Goal: Book appointment/travel/reservation

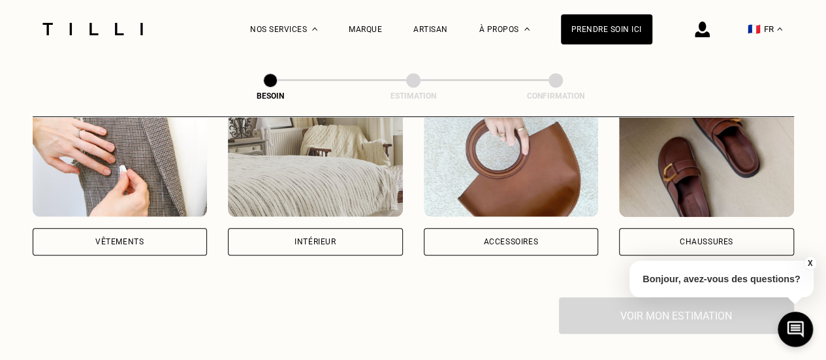
scroll to position [264, 0]
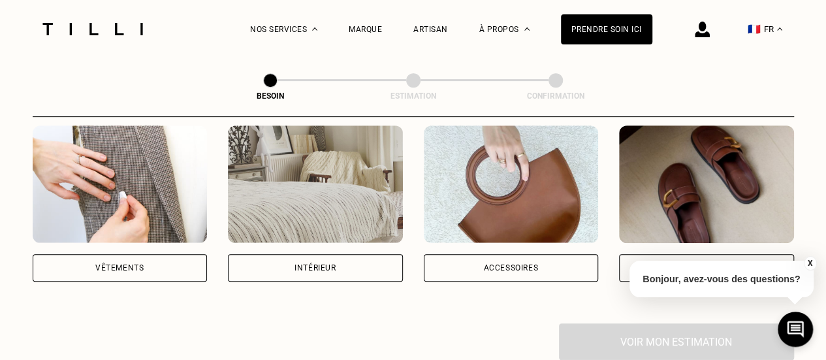
click at [311, 264] on div "Intérieur" at bounding box center [314, 268] width 41 height 8
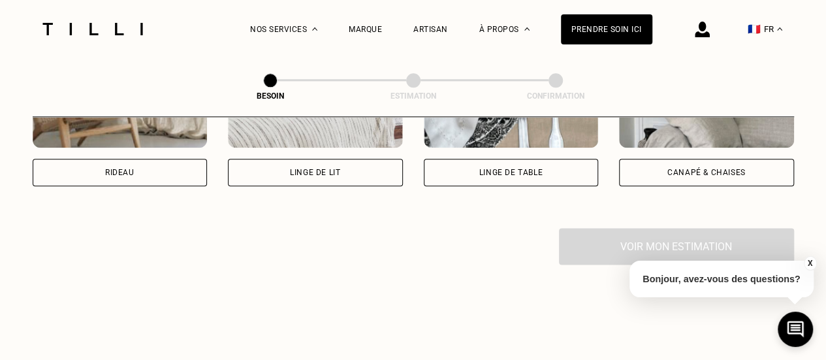
scroll to position [689, 0]
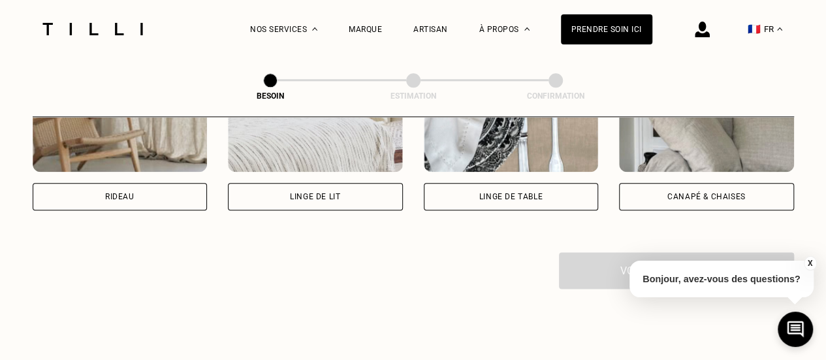
click at [341, 191] on div "Linge de lit" at bounding box center [315, 196] width 175 height 27
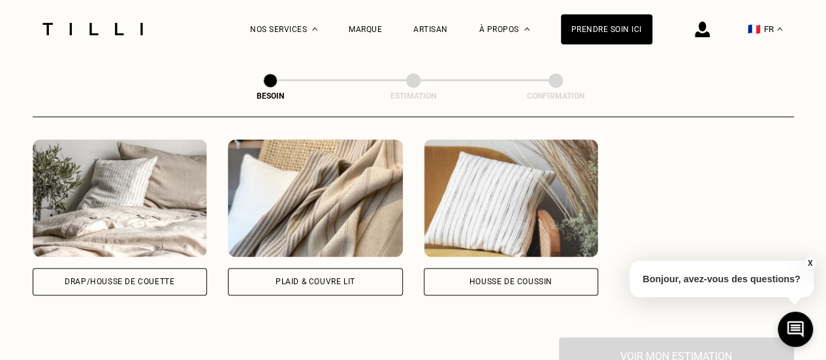
scroll to position [913, 0]
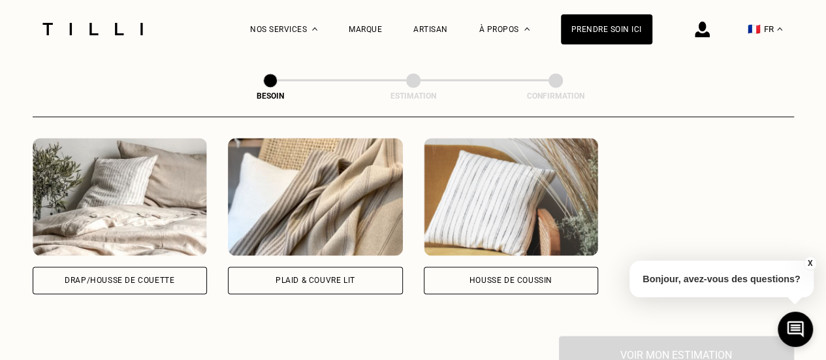
click at [150, 279] on div "Drap/Housse de couette" at bounding box center [120, 279] width 175 height 27
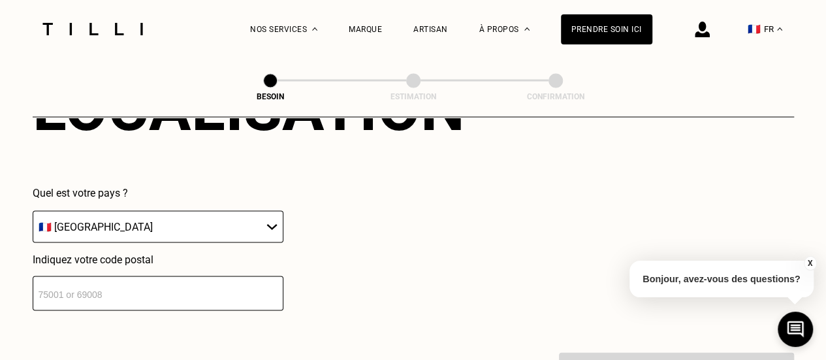
scroll to position [1220, 0]
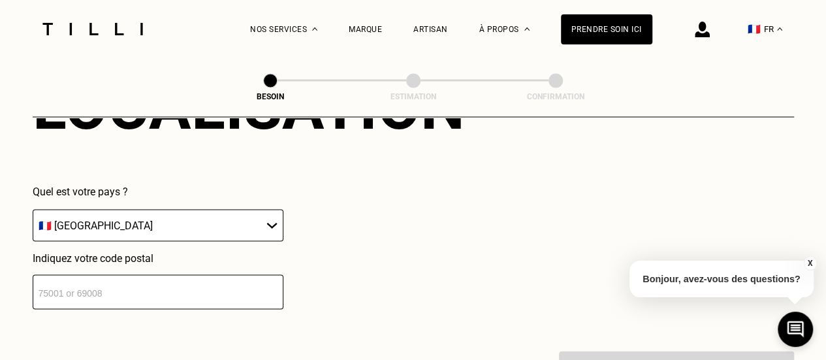
click at [170, 229] on select "🇩🇪 Allemagne 🇦🇹 Autriche 🇧🇪 Belgique 🇧🇬 Bulgarie 🇨🇾 Chypre 🇭🇷 Croatie 🇩🇰 Danema…" at bounding box center [158, 225] width 251 height 32
select select "CH"
click at [33, 209] on select "🇩🇪 Allemagne 🇦🇹 Autriche 🇧🇪 Belgique 🇧🇬 Bulgarie 🇨🇾 Chypre 🇭🇷 Croatie 🇩🇰 Danema…" at bounding box center [158, 225] width 251 height 32
click at [194, 277] on input "number" at bounding box center [158, 291] width 251 height 35
type input "2024"
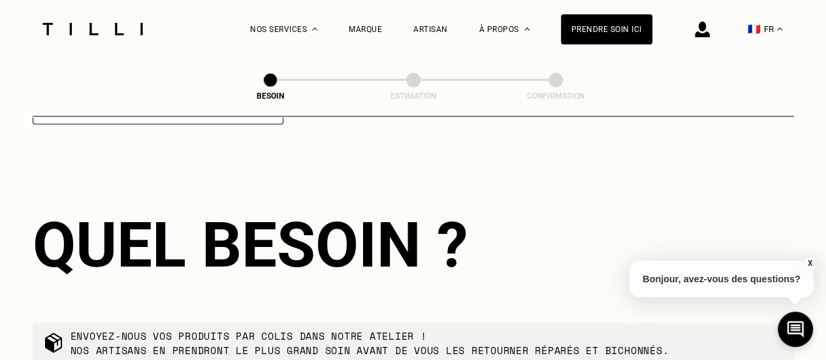
scroll to position [1414, 0]
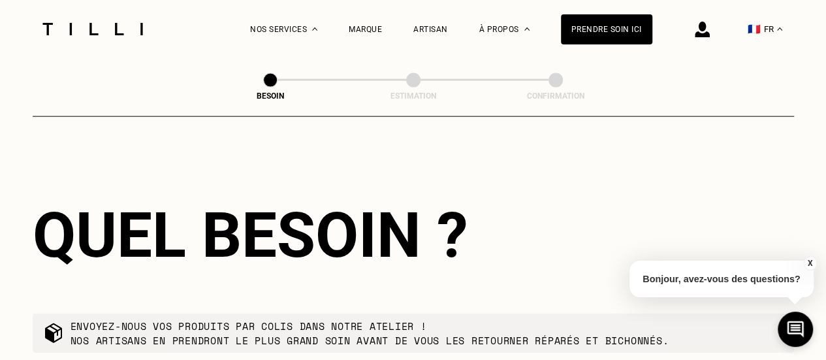
click at [310, 228] on div "Quel besoin ?" at bounding box center [413, 234] width 761 height 73
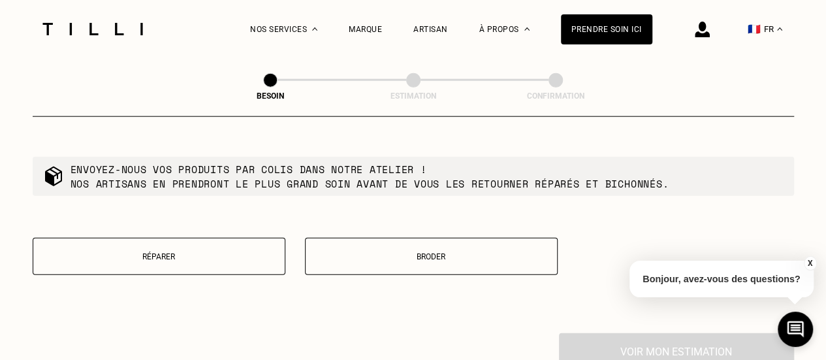
scroll to position [1597, 0]
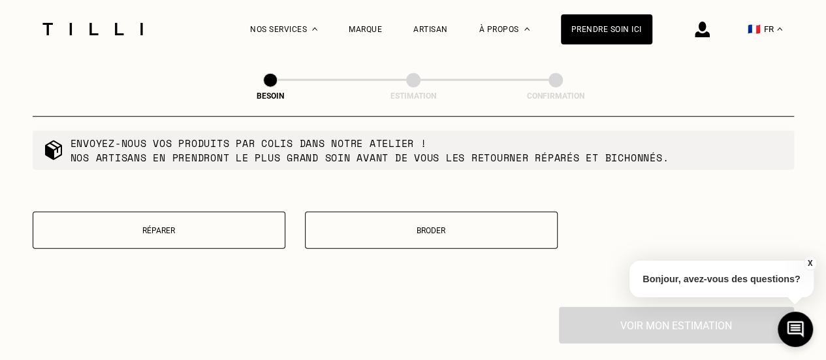
click at [282, 219] on button "Réparer" at bounding box center [159, 229] width 253 height 37
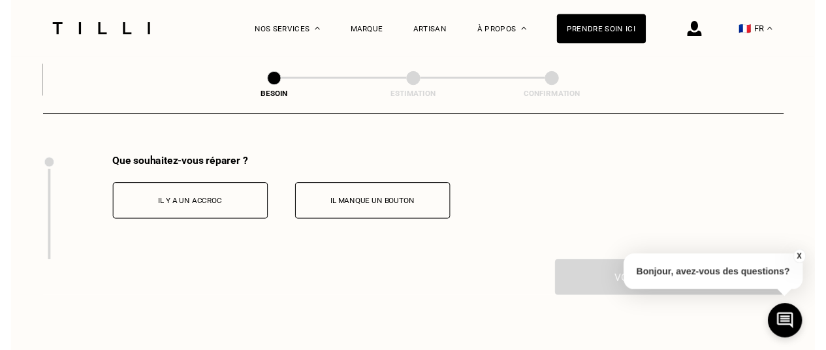
scroll to position [1749, 0]
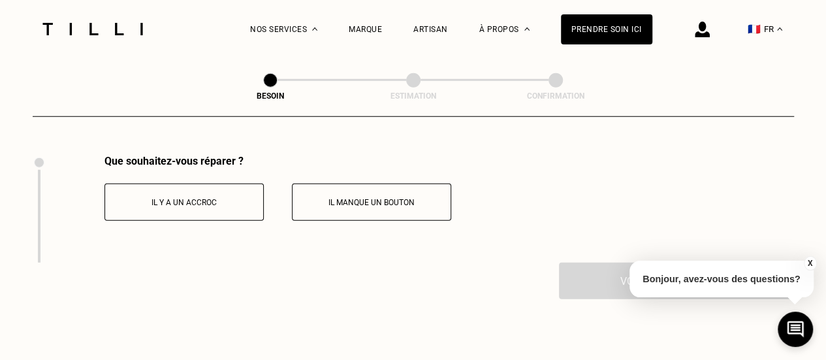
click at [238, 202] on button "Il y a un accroc" at bounding box center [183, 201] width 159 height 37
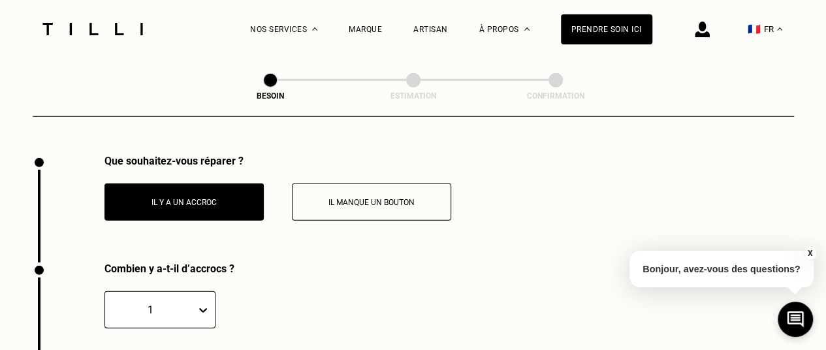
click at [251, 262] on div "Combien y a-t-il d’accrocs ? 1" at bounding box center [413, 316] width 761 height 108
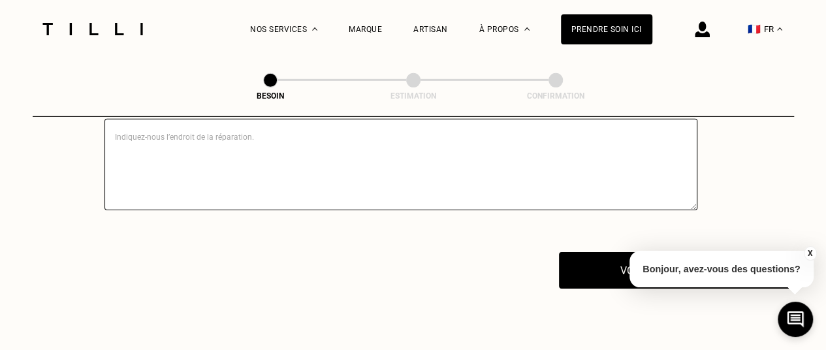
scroll to position [2003, 0]
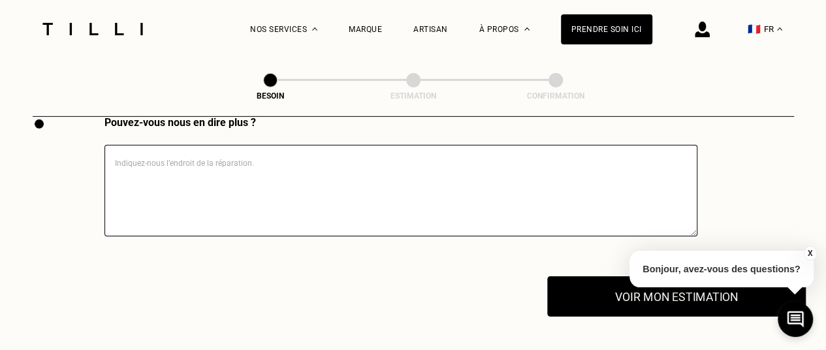
click at [587, 290] on button "Voir mon estimation" at bounding box center [676, 296] width 258 height 40
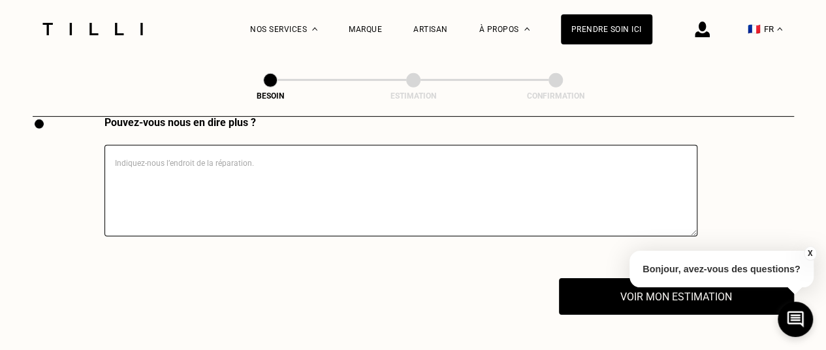
click at [810, 254] on button "X" at bounding box center [809, 253] width 13 height 14
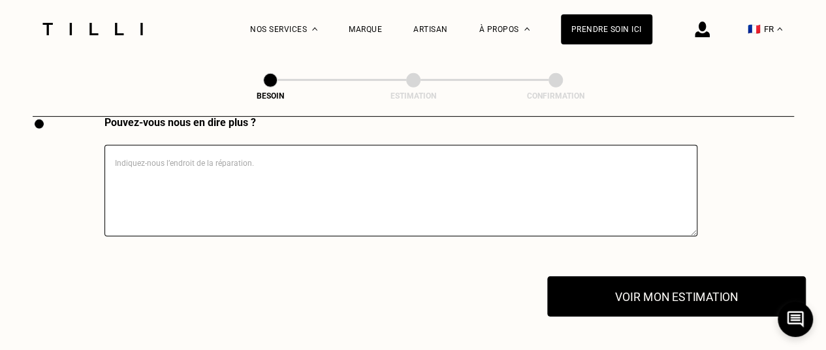
click at [739, 282] on button "Voir mon estimation" at bounding box center [676, 296] width 258 height 40
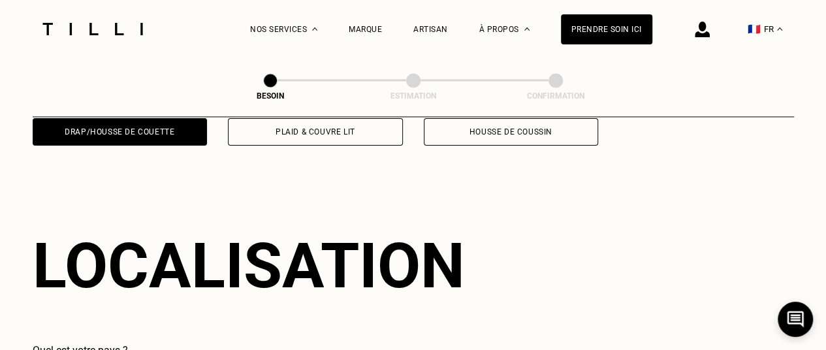
scroll to position [1211, 0]
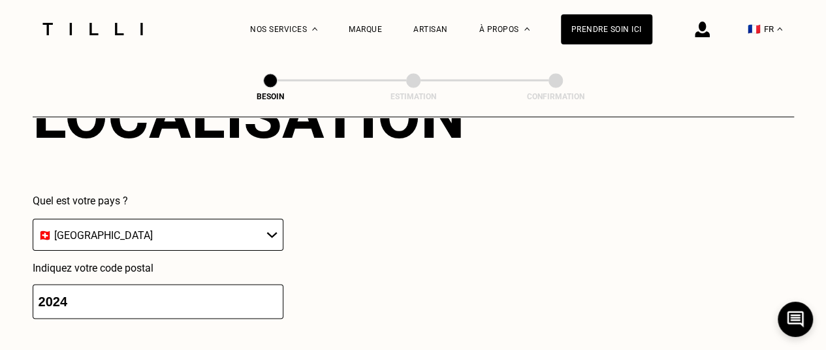
click at [218, 221] on select "🇩🇪 Allemagne 🇦🇹 Autriche 🇧🇪 Belgique 🇧🇬 Bulgarie 🇨🇾 Chypre 🇭🇷 Croatie 🇩🇰 Danema…" at bounding box center [158, 235] width 251 height 32
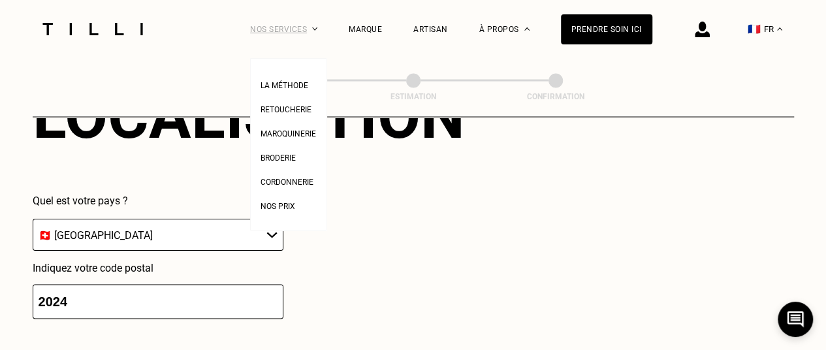
select select "FR"
click at [33, 219] on select "🇩🇪 Allemagne 🇦🇹 Autriche 🇧🇪 Belgique 🇧🇬 Bulgarie 🇨🇾 Chypre 🇭🇷 Croatie 🇩🇰 Danema…" at bounding box center [158, 235] width 251 height 32
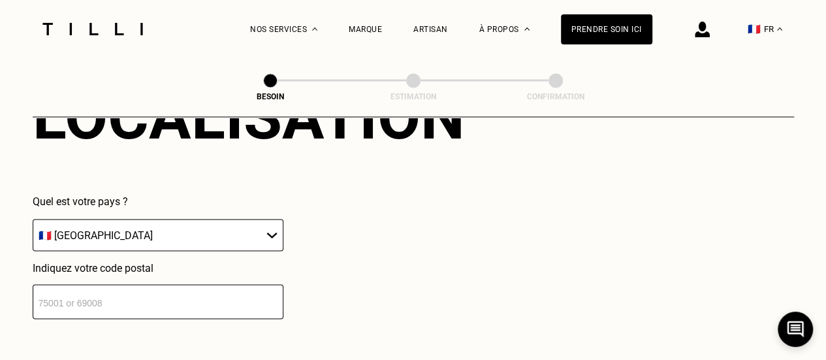
click at [173, 290] on input "number" at bounding box center [158, 301] width 251 height 35
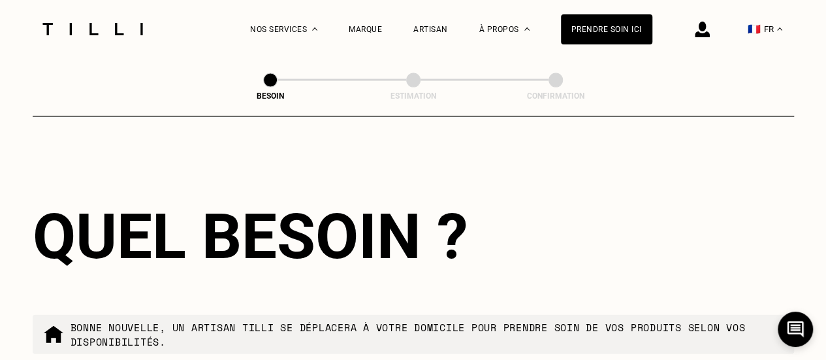
scroll to position [1414, 0]
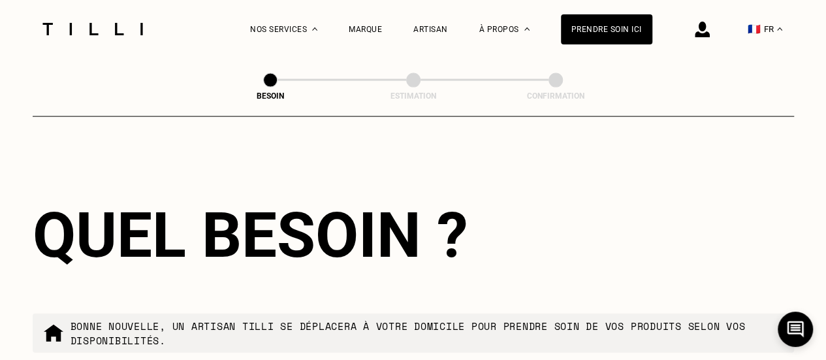
type input "68400"
click at [173, 290] on div "Quel besoin ? Bonne nouvelle, un artisan tilli se déplacera à votre domicile po…" at bounding box center [413, 323] width 761 height 333
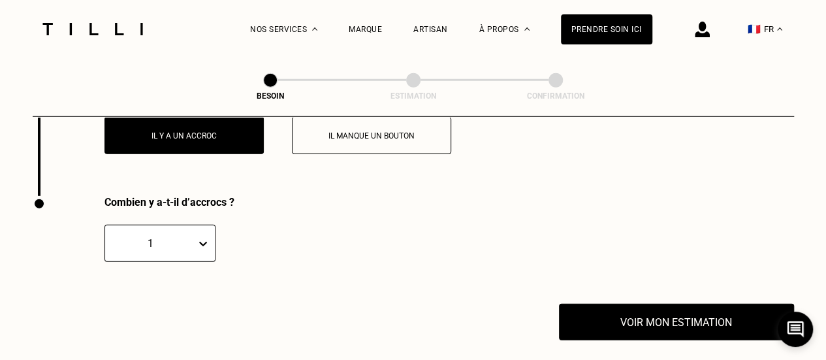
scroll to position [1884, 0]
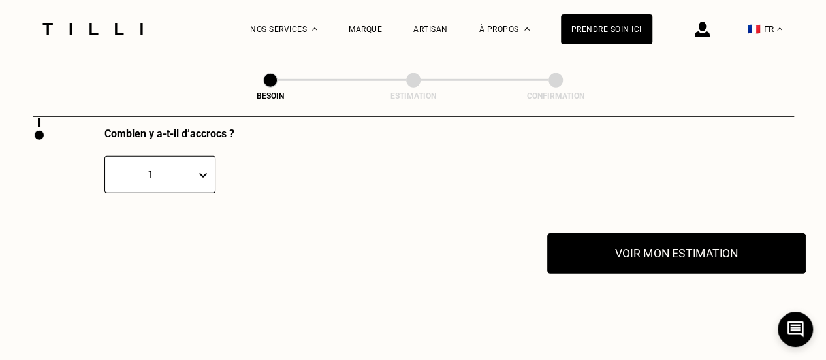
click at [626, 243] on button "Voir mon estimation" at bounding box center [676, 253] width 258 height 40
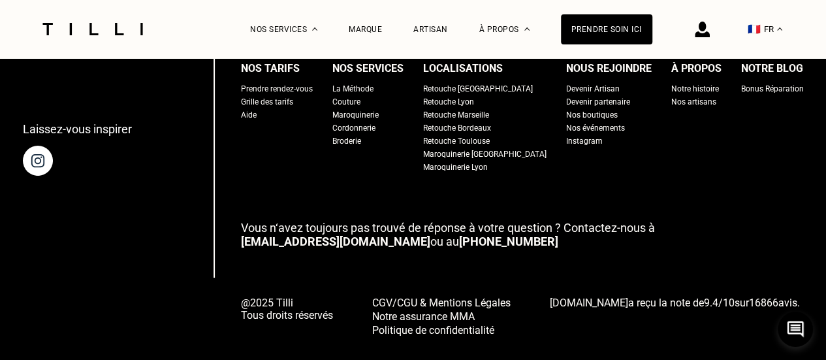
scroll to position [2449, 0]
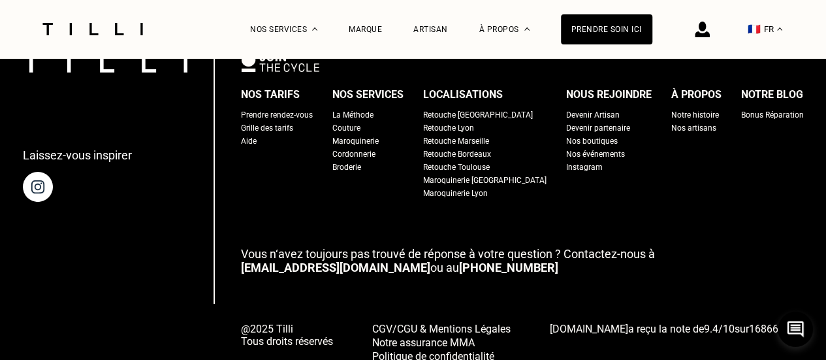
click at [286, 123] on div "Grille des tarifs" at bounding box center [267, 127] width 52 height 13
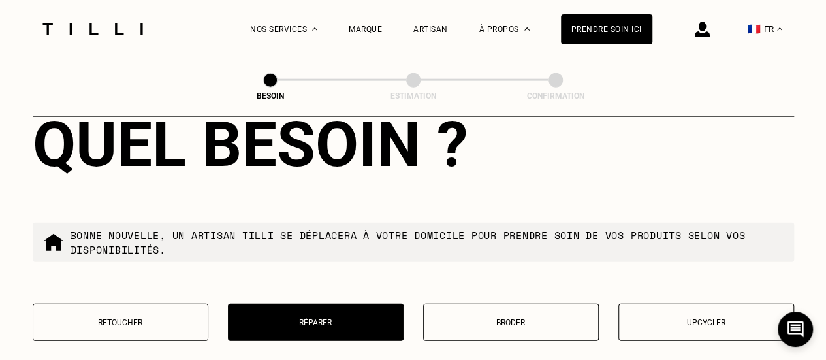
scroll to position [1190, 0]
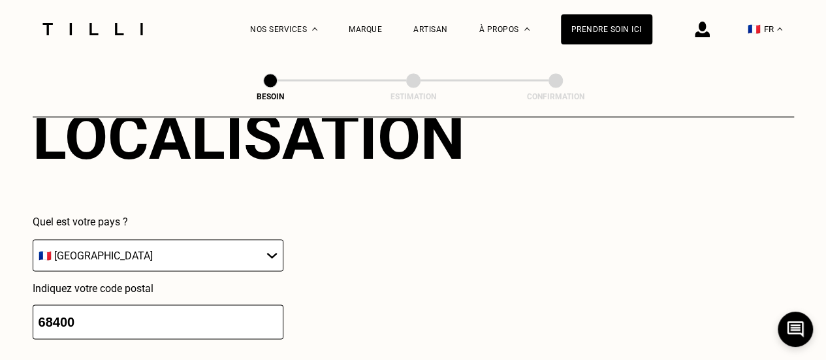
click at [181, 244] on select "🇩🇪 Allemagne 🇦🇹 Autriche 🇧🇪 Belgique 🇧🇬 Bulgarie 🇨🇾 Chypre 🇭🇷 Croatie 🇩🇰 Danema…" at bounding box center [158, 255] width 251 height 32
select select "CH"
click at [33, 239] on select "🇩🇪 Allemagne 🇦🇹 Autriche 🇧🇪 Belgique 🇧🇬 Bulgarie 🇨🇾 Chypre 🇭🇷 Croatie 🇩🇰 Danema…" at bounding box center [158, 255] width 251 height 32
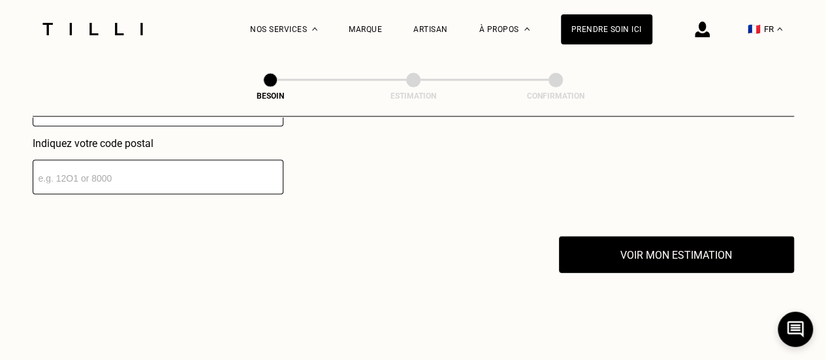
scroll to position [1325, 0]
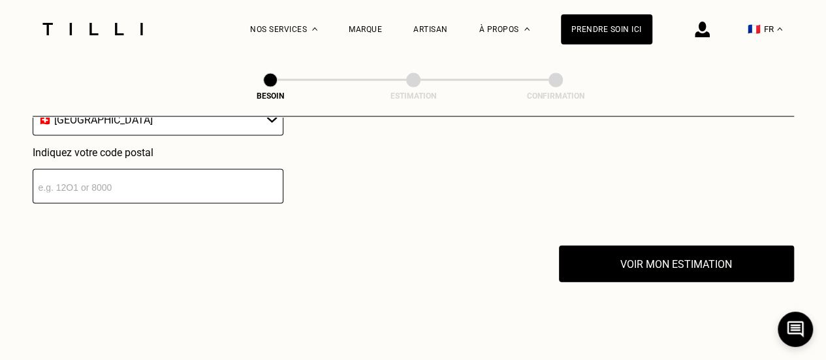
click at [234, 184] on input "number" at bounding box center [158, 186] width 251 height 35
type input "2024"
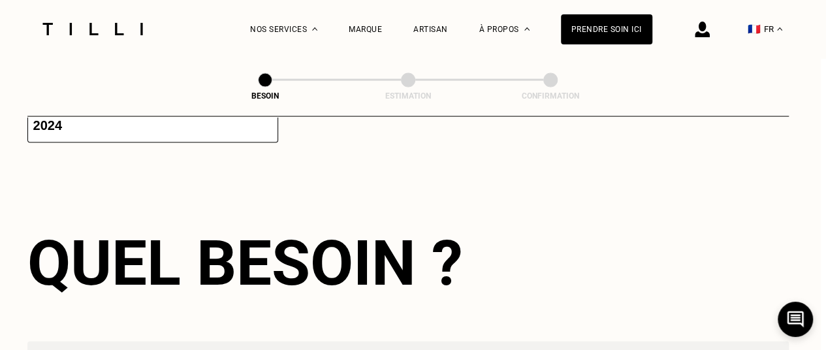
scroll to position [1414, 8]
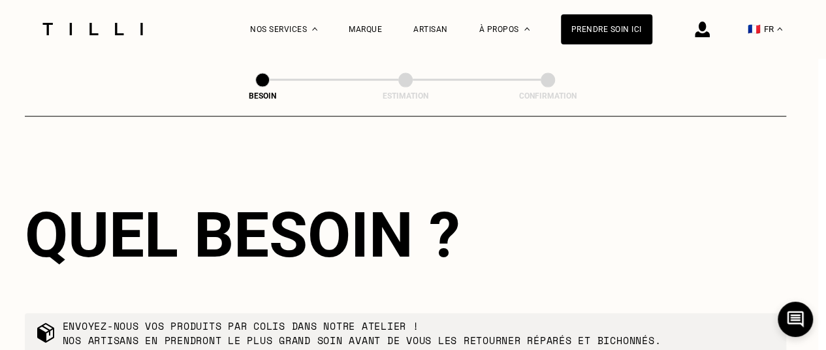
click at [289, 203] on div "Quel besoin ?" at bounding box center [405, 234] width 761 height 73
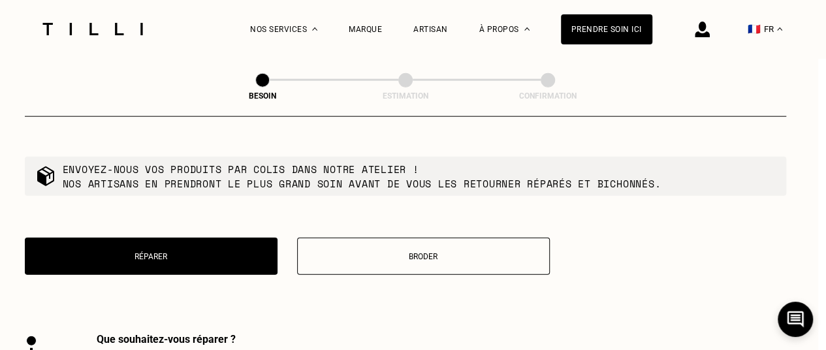
scroll to position [1623, 8]
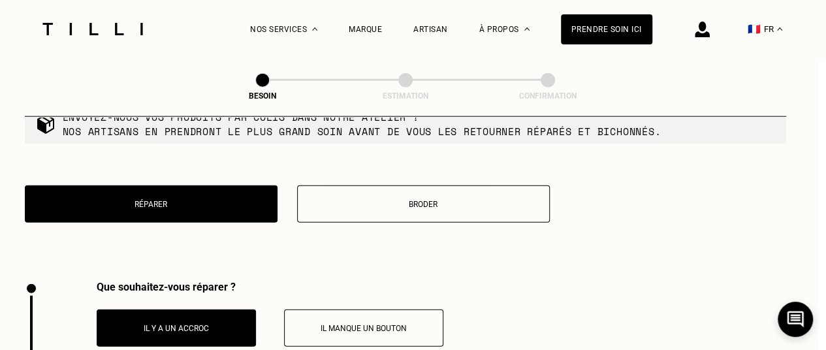
click at [337, 208] on button "Broder" at bounding box center [423, 203] width 253 height 37
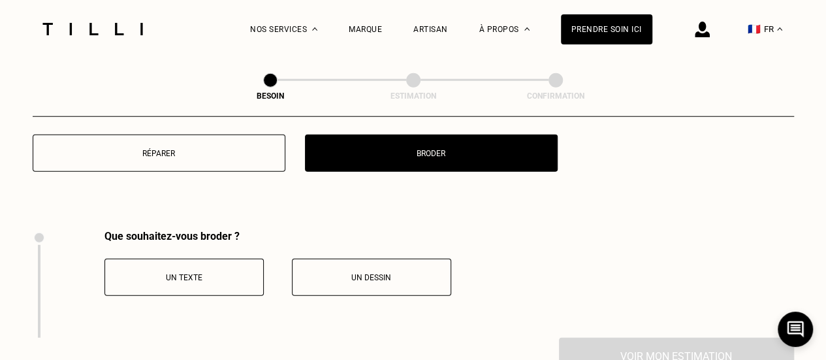
scroll to position [1671, 0]
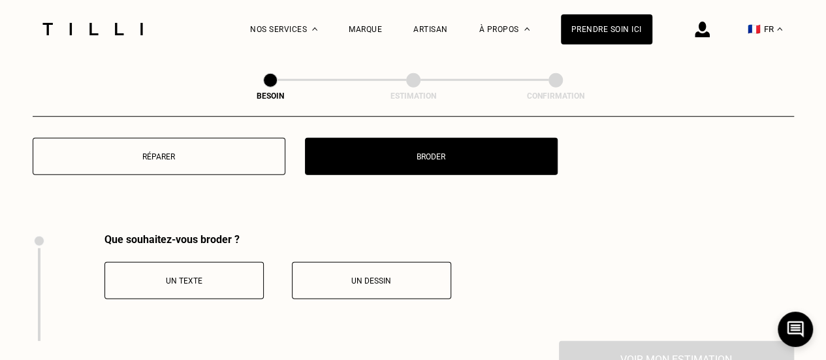
click at [236, 164] on button "Réparer" at bounding box center [159, 156] width 253 height 37
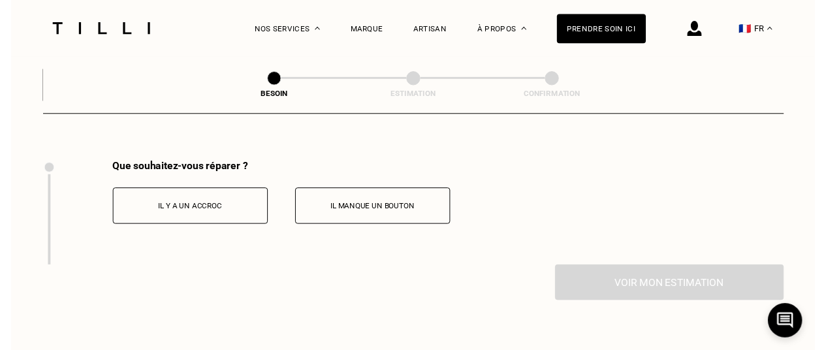
scroll to position [1749, 0]
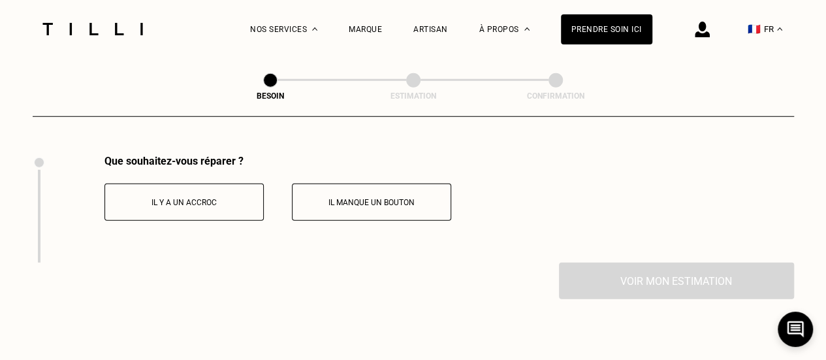
click at [244, 187] on button "Il y a un accroc" at bounding box center [183, 201] width 159 height 37
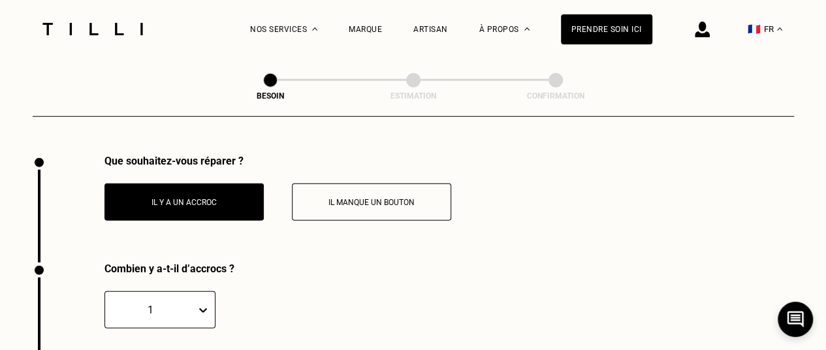
click at [344, 252] on div "Que souhaitez-vous réparer ? Il y a un accroc Il manque un bouton" at bounding box center [242, 209] width 418 height 108
click at [344, 252] on div "Que souhaitez-vous réparer ? Il y a un accroc Il manque un bouton Combien y a-t…" at bounding box center [413, 343] width 761 height 377
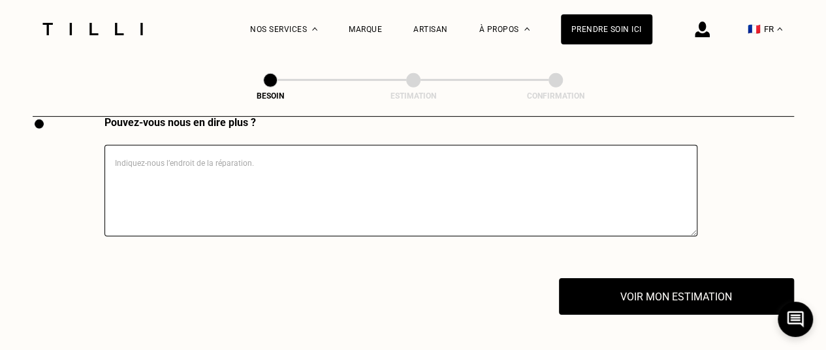
scroll to position [1977, 0]
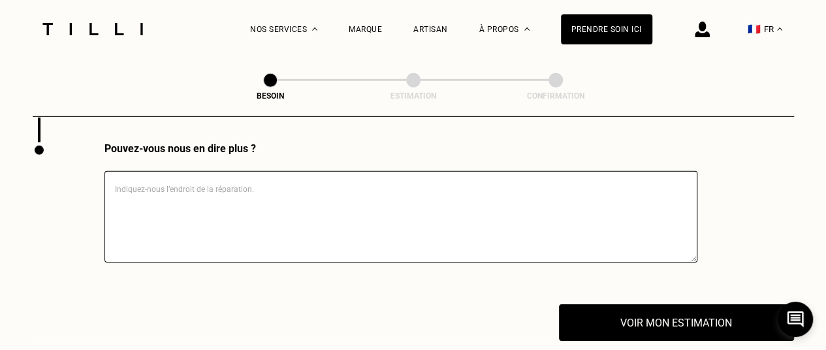
click at [355, 228] on textarea at bounding box center [400, 216] width 593 height 91
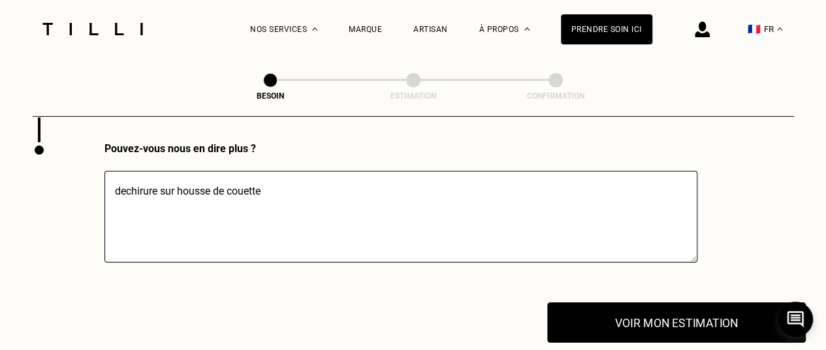
type textarea "dechirure sur housse de couette"
click at [573, 302] on button "Voir mon estimation" at bounding box center [676, 322] width 258 height 40
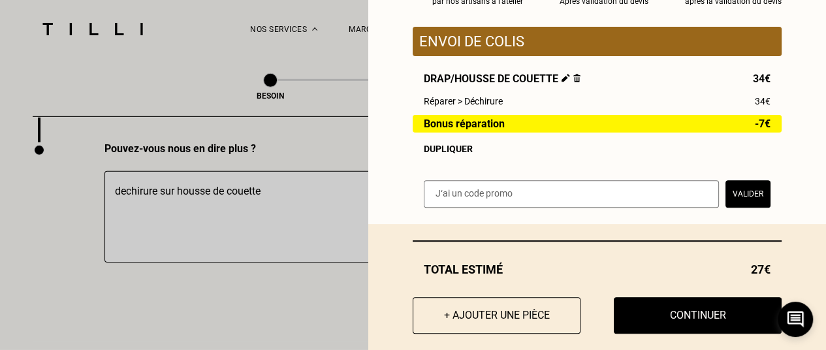
scroll to position [168, 0]
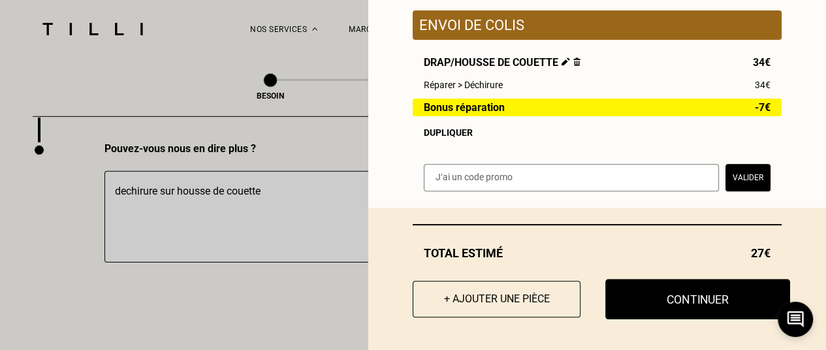
click at [680, 308] on button "Continuer" at bounding box center [697, 299] width 185 height 40
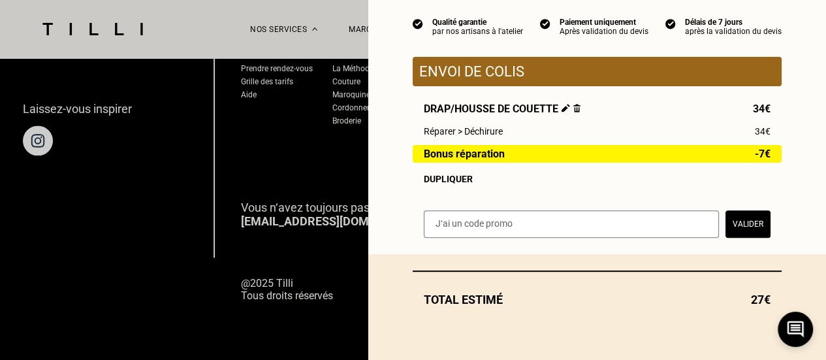
scroll to position [122, 0]
select select "CH"
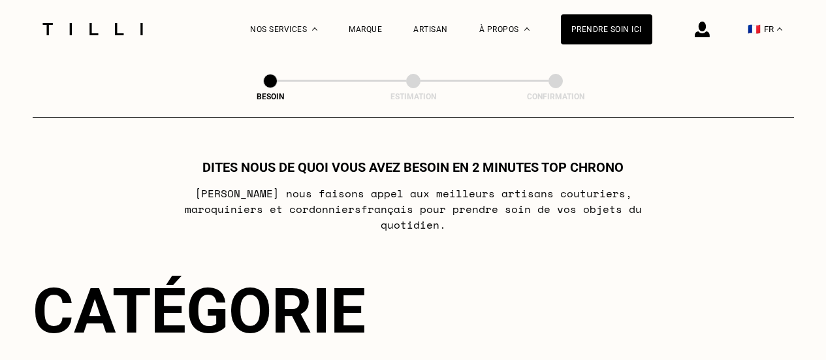
scroll to position [315, 0]
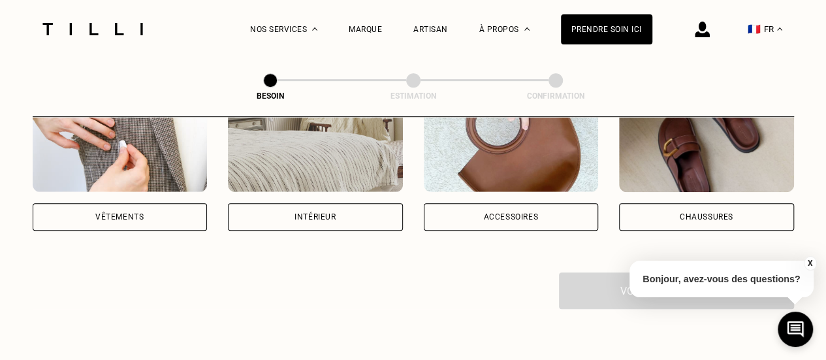
click at [352, 187] on div "Intérieur" at bounding box center [315, 152] width 175 height 156
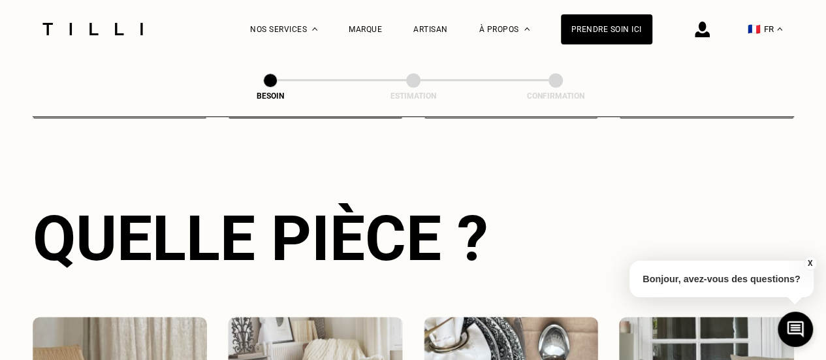
click at [551, 221] on div "Quelle pièce ? Rideau Linge de lit Linge de table Canapé & chaises" at bounding box center [413, 337] width 761 height 354
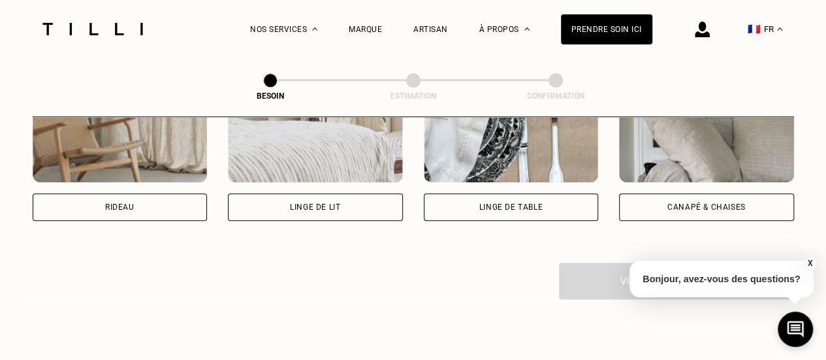
scroll to position [741, 0]
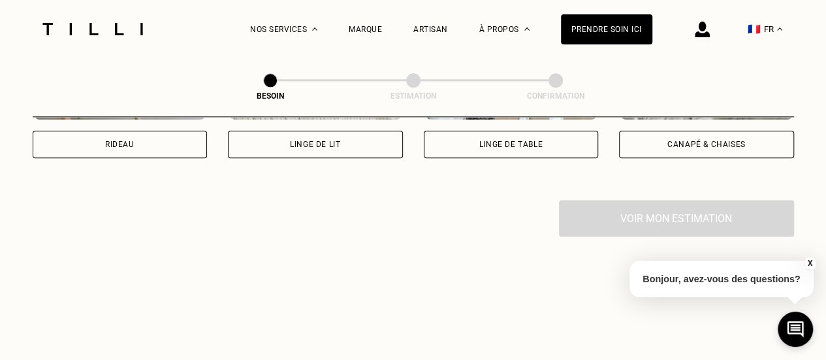
click at [376, 131] on div "Linge de lit" at bounding box center [315, 144] width 175 height 27
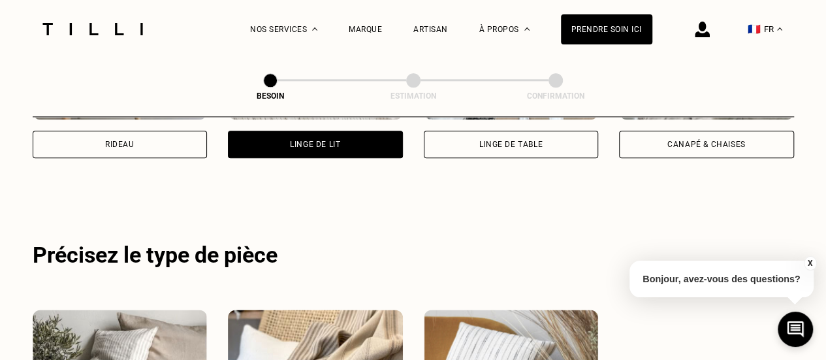
scroll to position [782, 0]
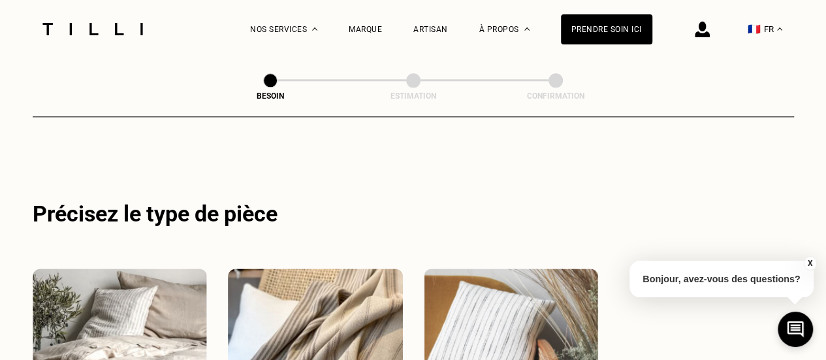
click at [167, 301] on img at bounding box center [120, 326] width 175 height 117
select select "FR"
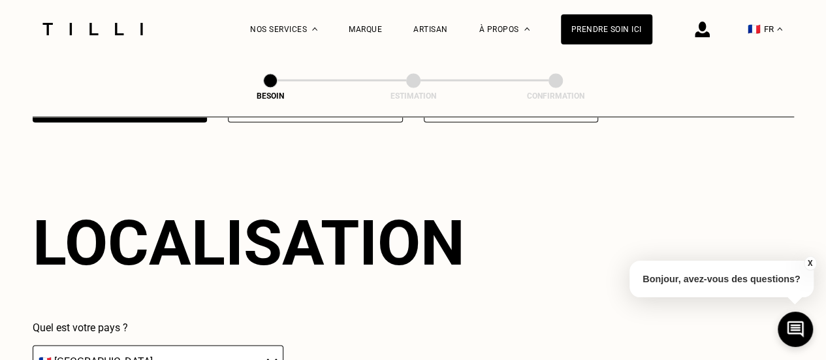
scroll to position [1090, 0]
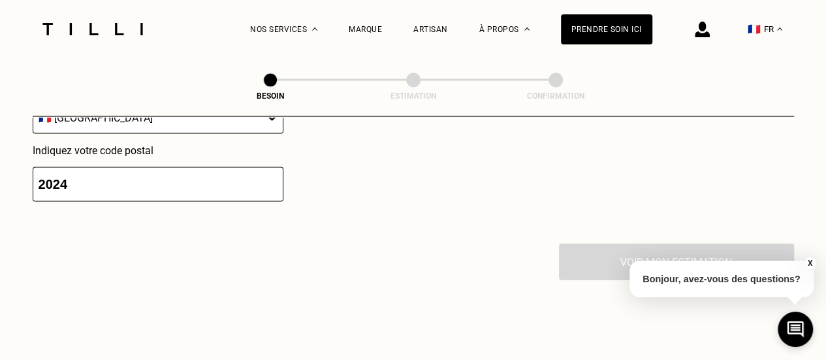
scroll to position [1326, 0]
click at [255, 179] on input "2024" at bounding box center [158, 185] width 251 height 35
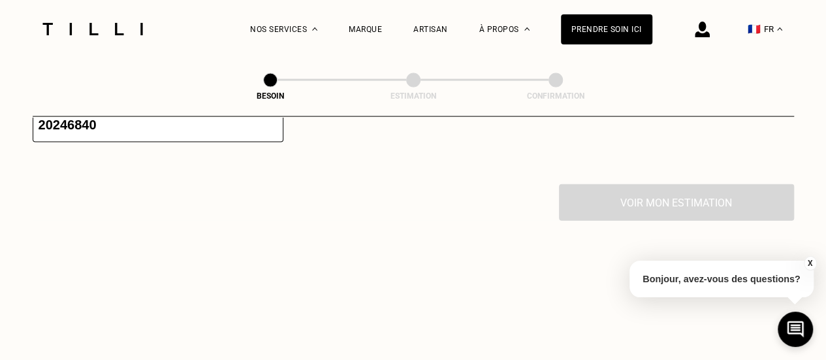
scroll to position [1414, 0]
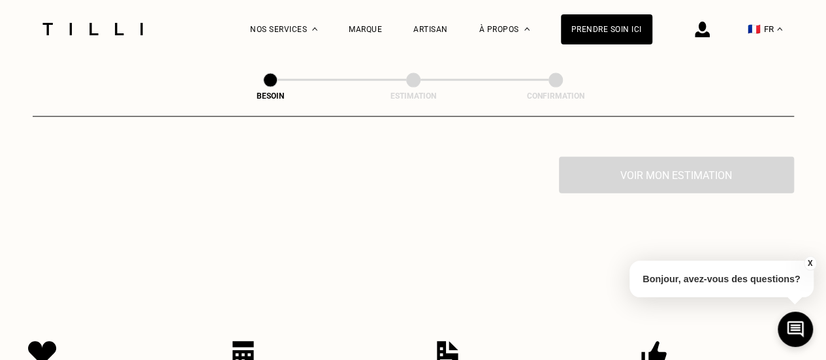
type input "2"
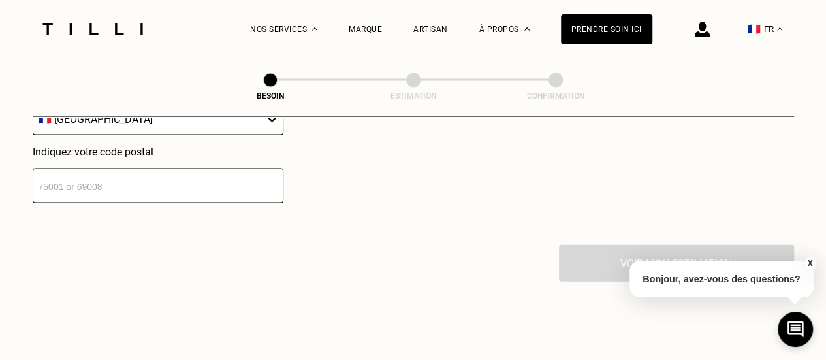
scroll to position [1323, 0]
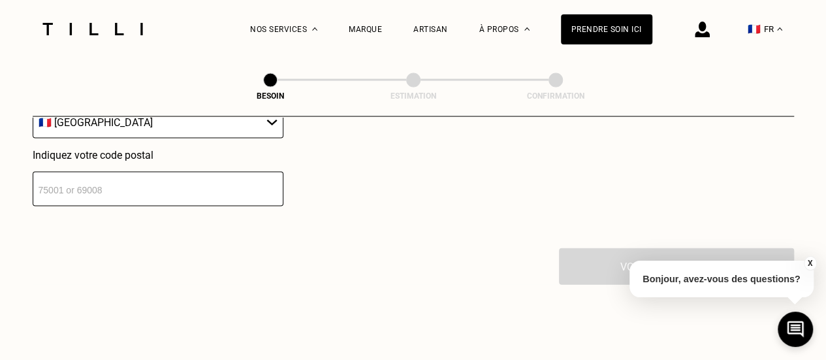
type input "4"
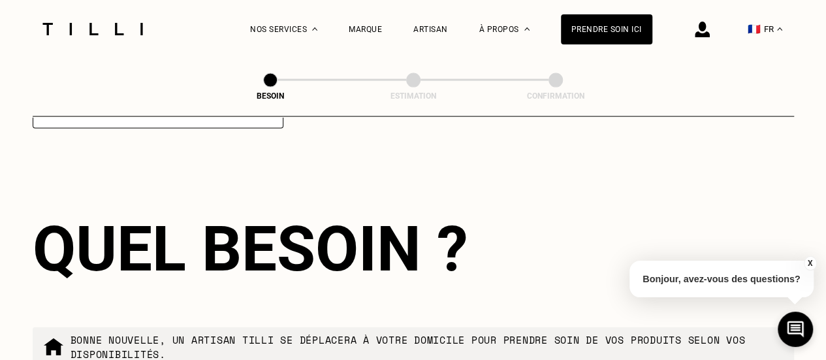
scroll to position [1414, 0]
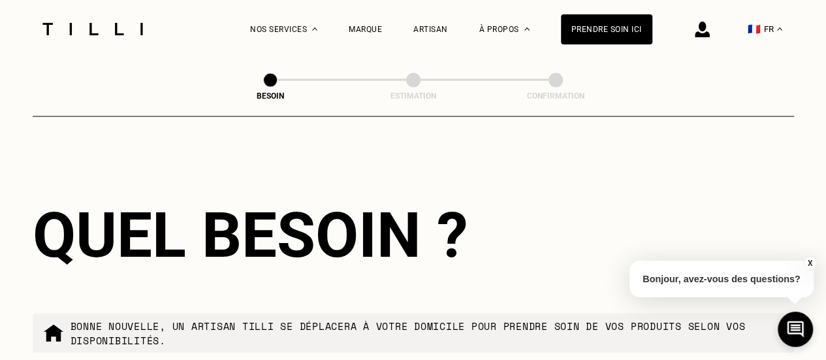
type input "68400"
click at [638, 187] on div "Quel besoin ? Bonne nouvelle, un artisan tilli se déplacera à votre domicile po…" at bounding box center [413, 323] width 761 height 333
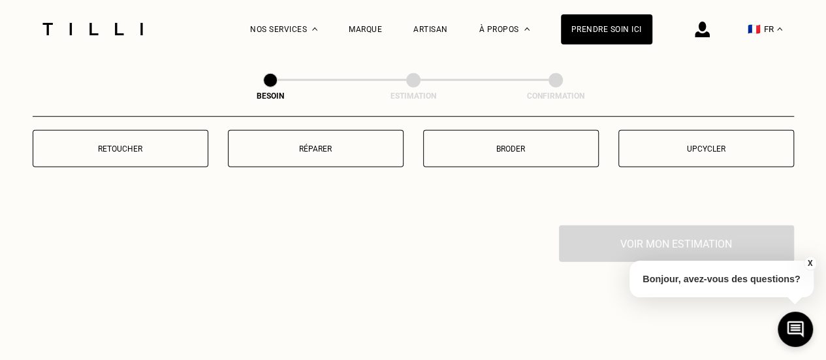
scroll to position [1677, 0]
click at [354, 132] on button "Réparer" at bounding box center [316, 150] width 176 height 37
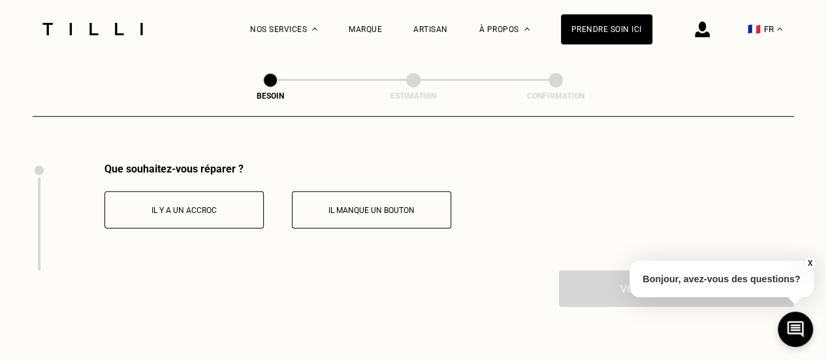
scroll to position [1749, 0]
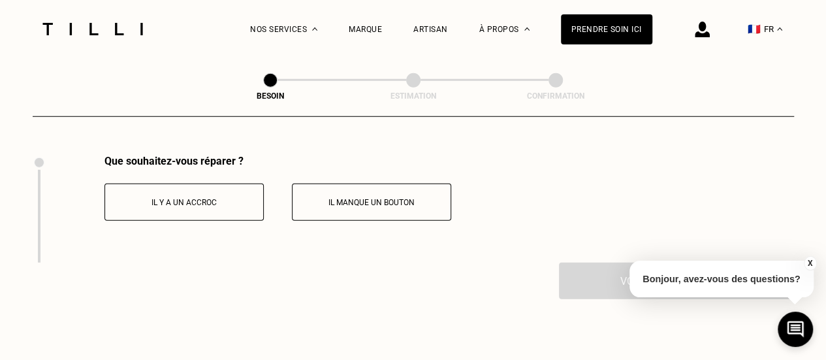
click at [223, 187] on button "Il y a un accroc" at bounding box center [183, 201] width 159 height 37
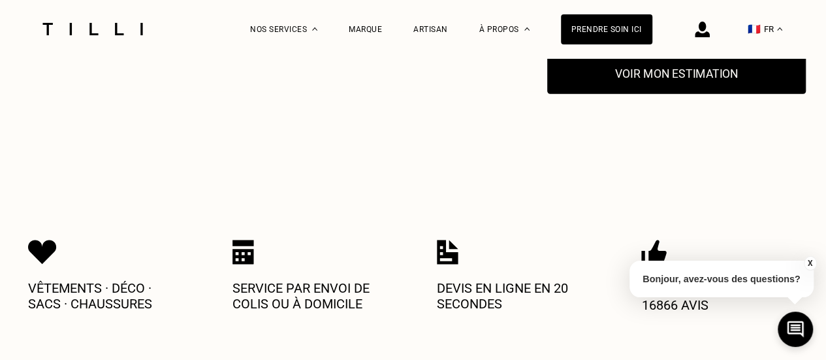
click at [655, 72] on button "Voir mon estimation" at bounding box center [676, 74] width 258 height 40
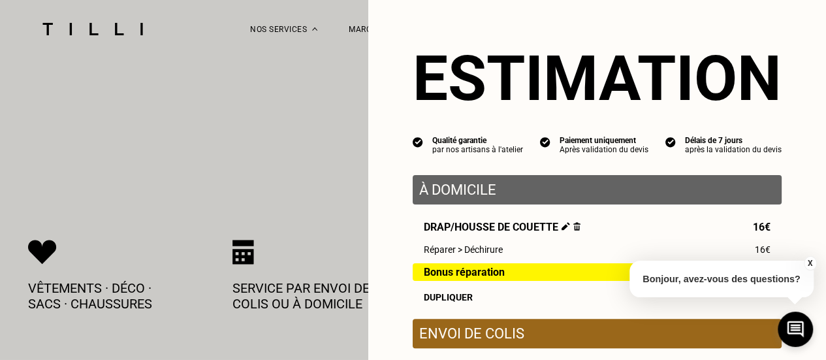
scroll to position [303, 0]
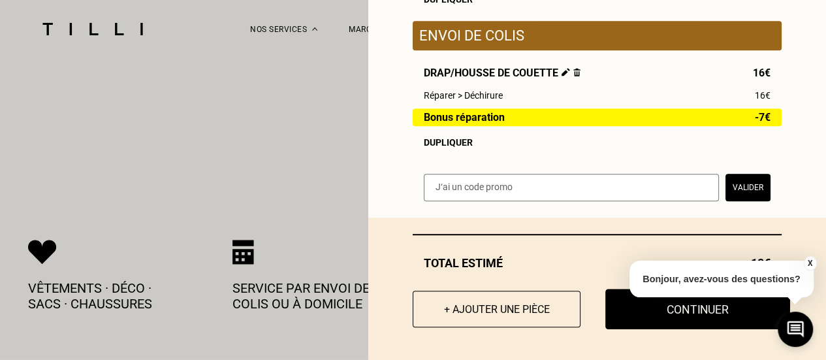
click at [642, 317] on button "Continuer" at bounding box center [697, 308] width 185 height 40
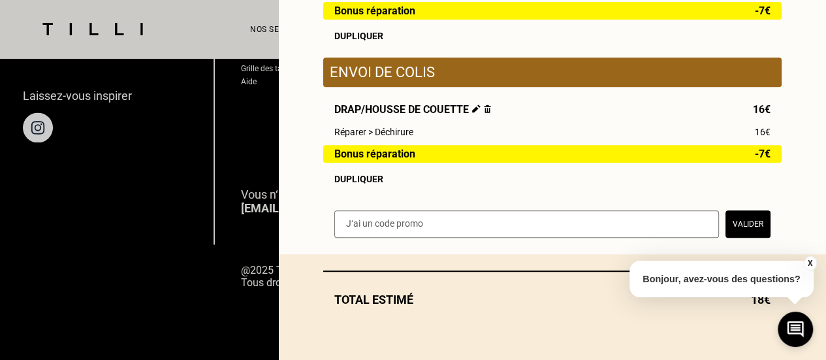
scroll to position [963, 0]
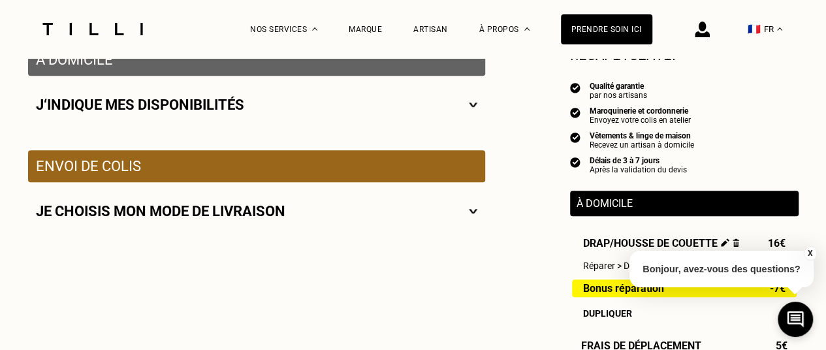
scroll to position [279, 0]
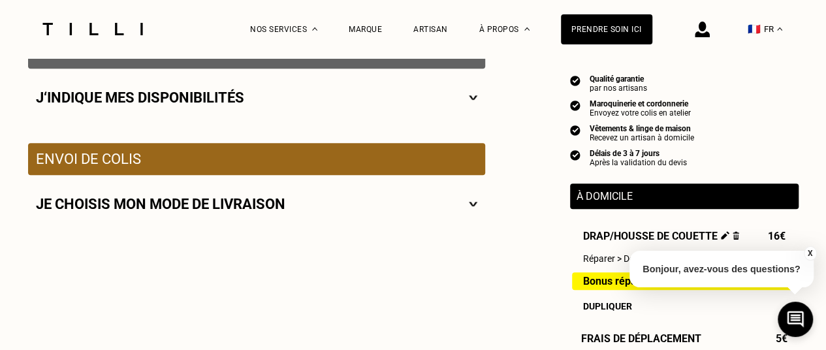
click at [476, 103] on img at bounding box center [473, 97] width 8 height 16
select select "FR"
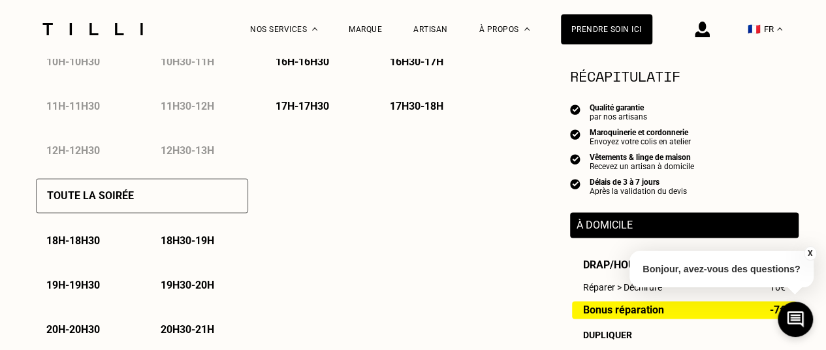
scroll to position [898, 0]
